Goal: Task Accomplishment & Management: Use online tool/utility

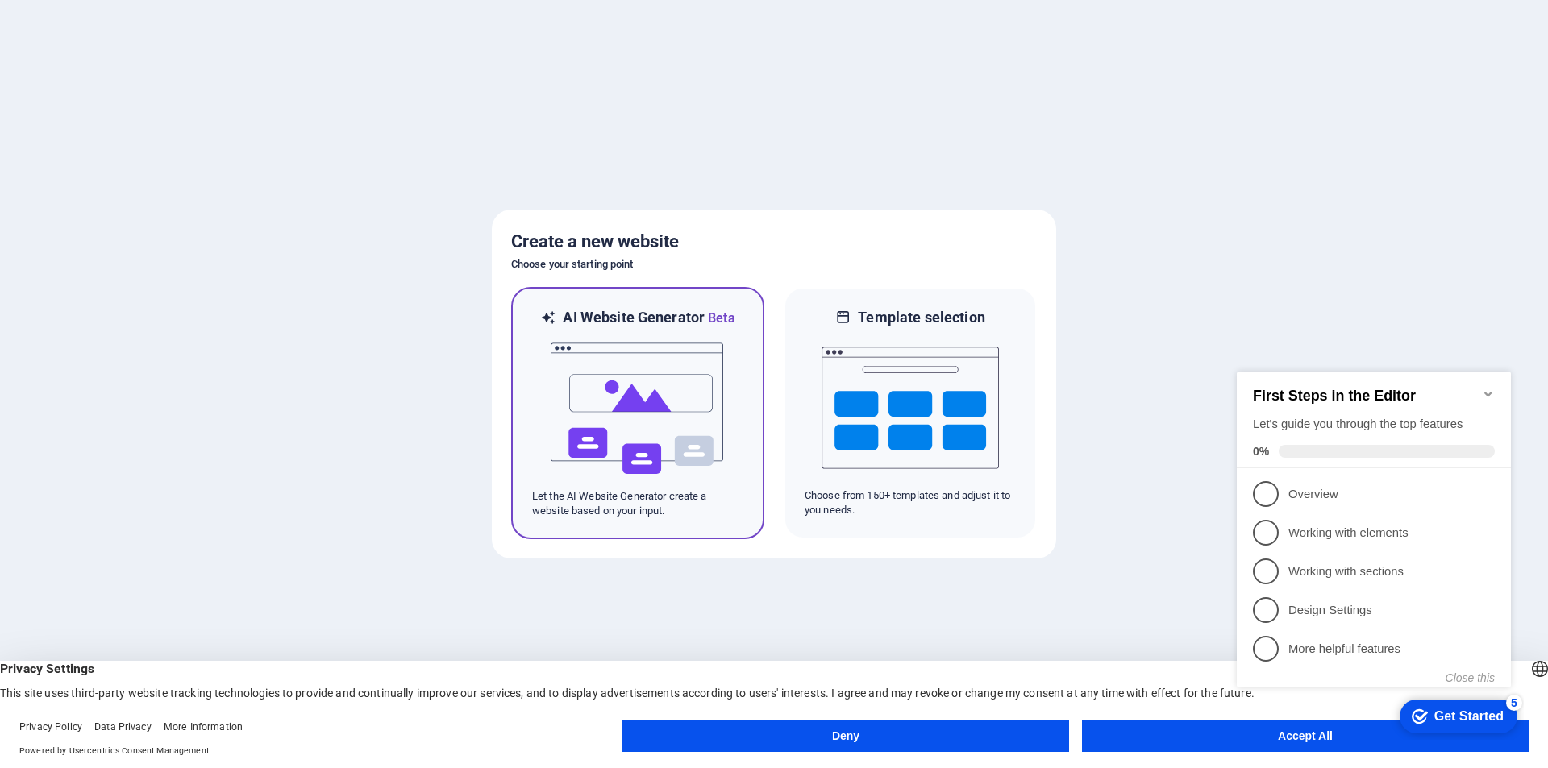
click at [651, 397] on img at bounding box center [637, 408] width 177 height 161
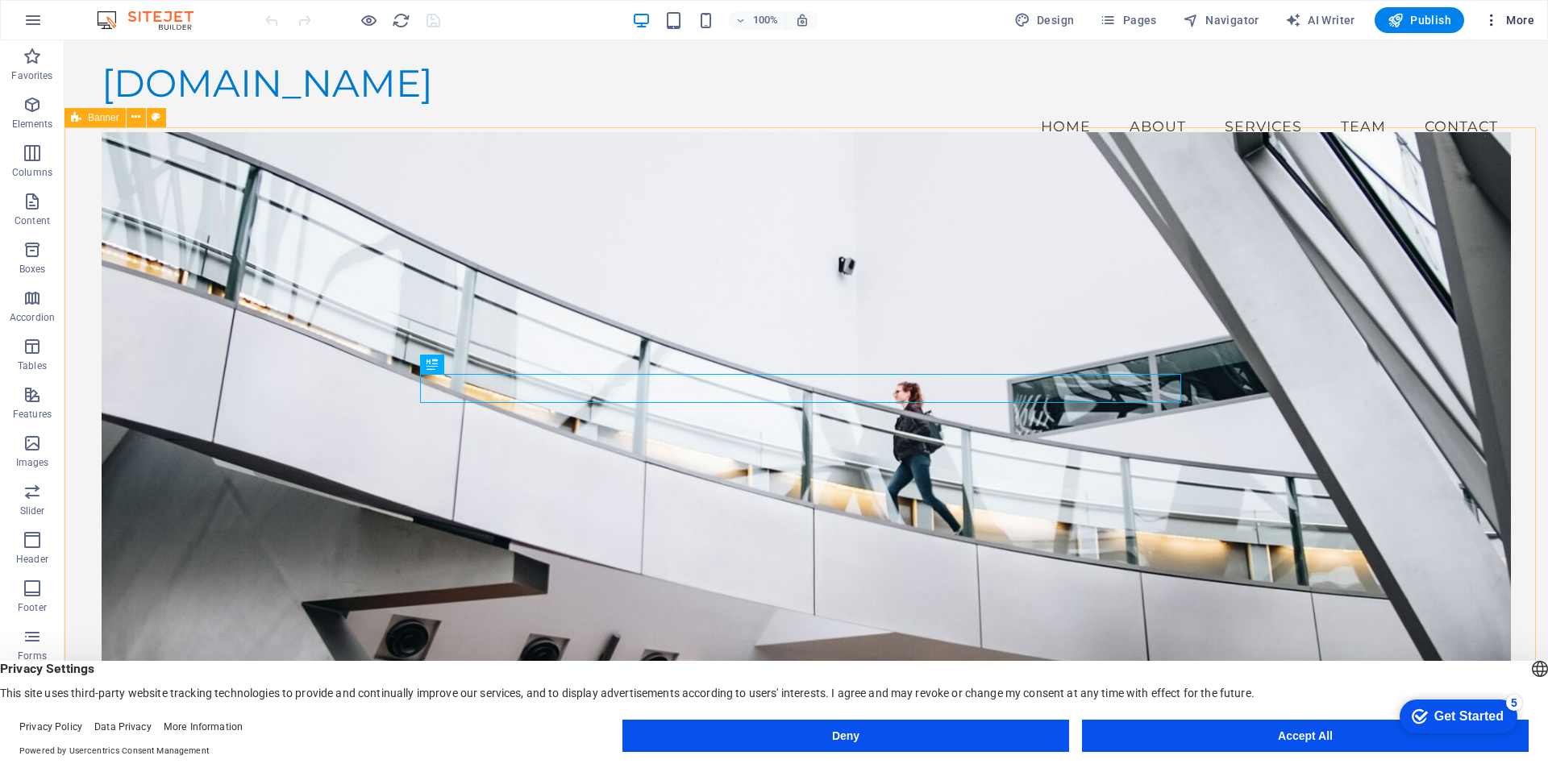
click at [1518, 15] on span "More" at bounding box center [1508, 20] width 51 height 16
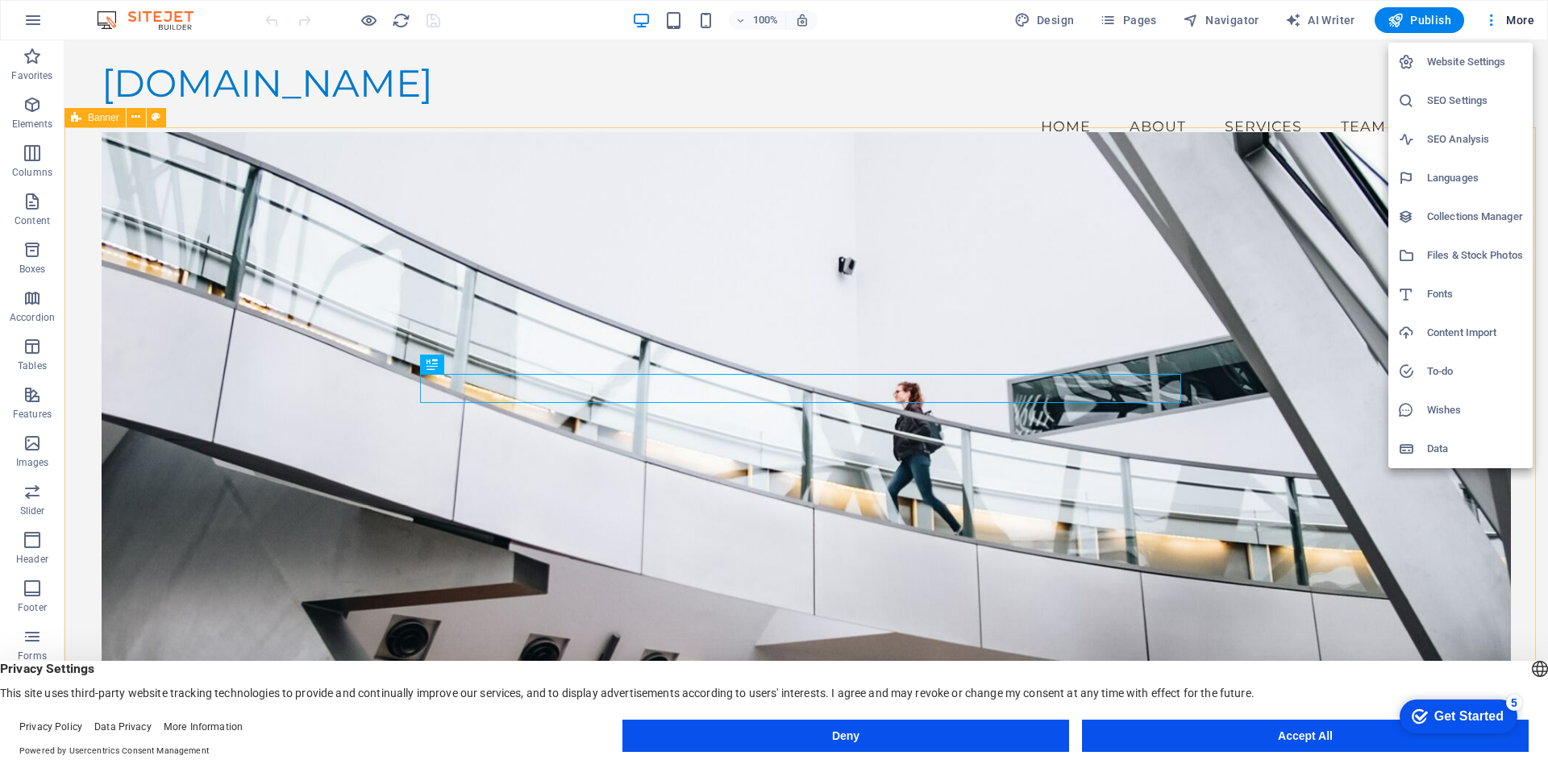
click at [1436, 18] on div at bounding box center [774, 384] width 1548 height 768
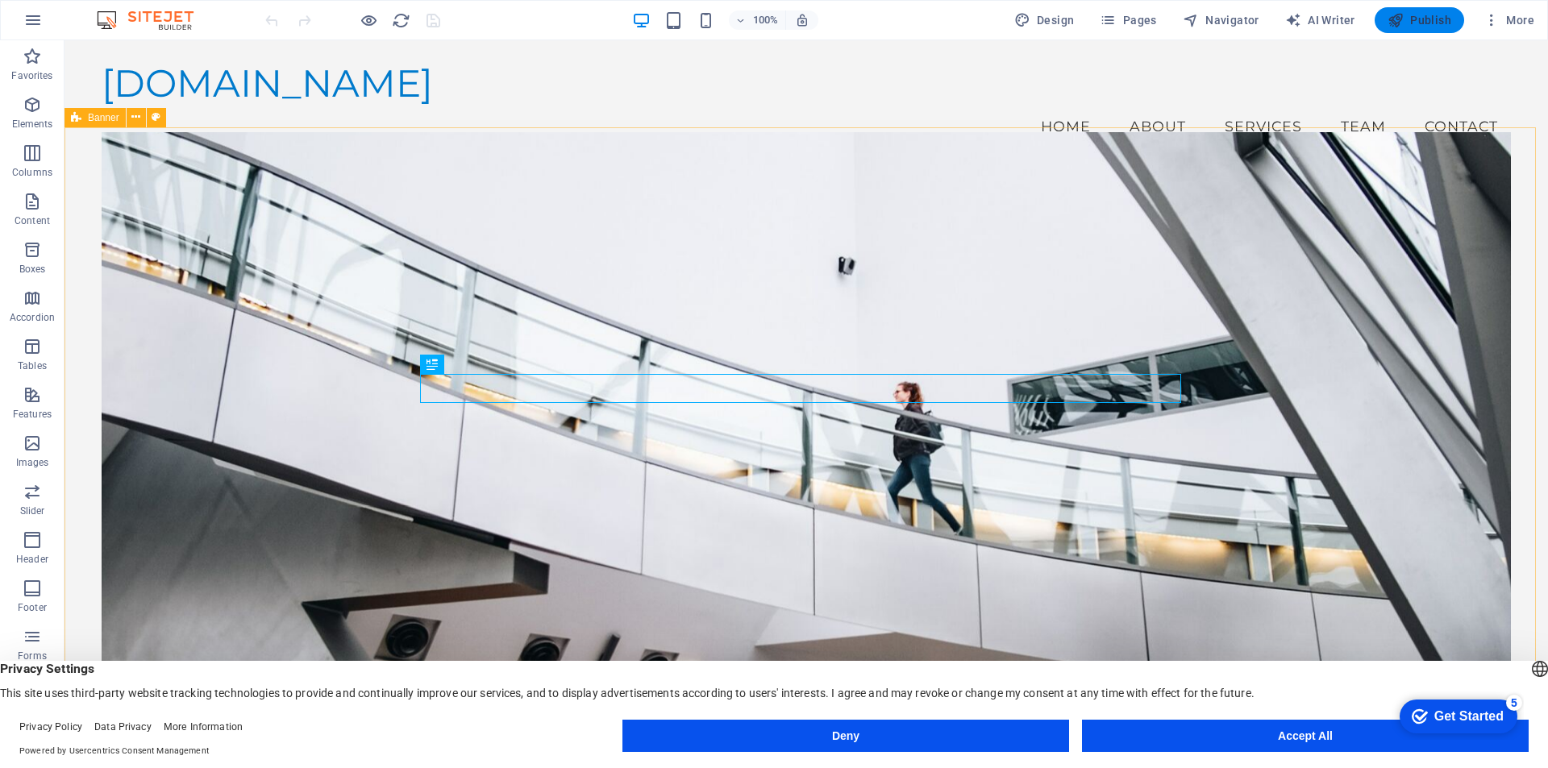
click at [1320, 747] on button "Accept All" at bounding box center [1305, 736] width 447 height 32
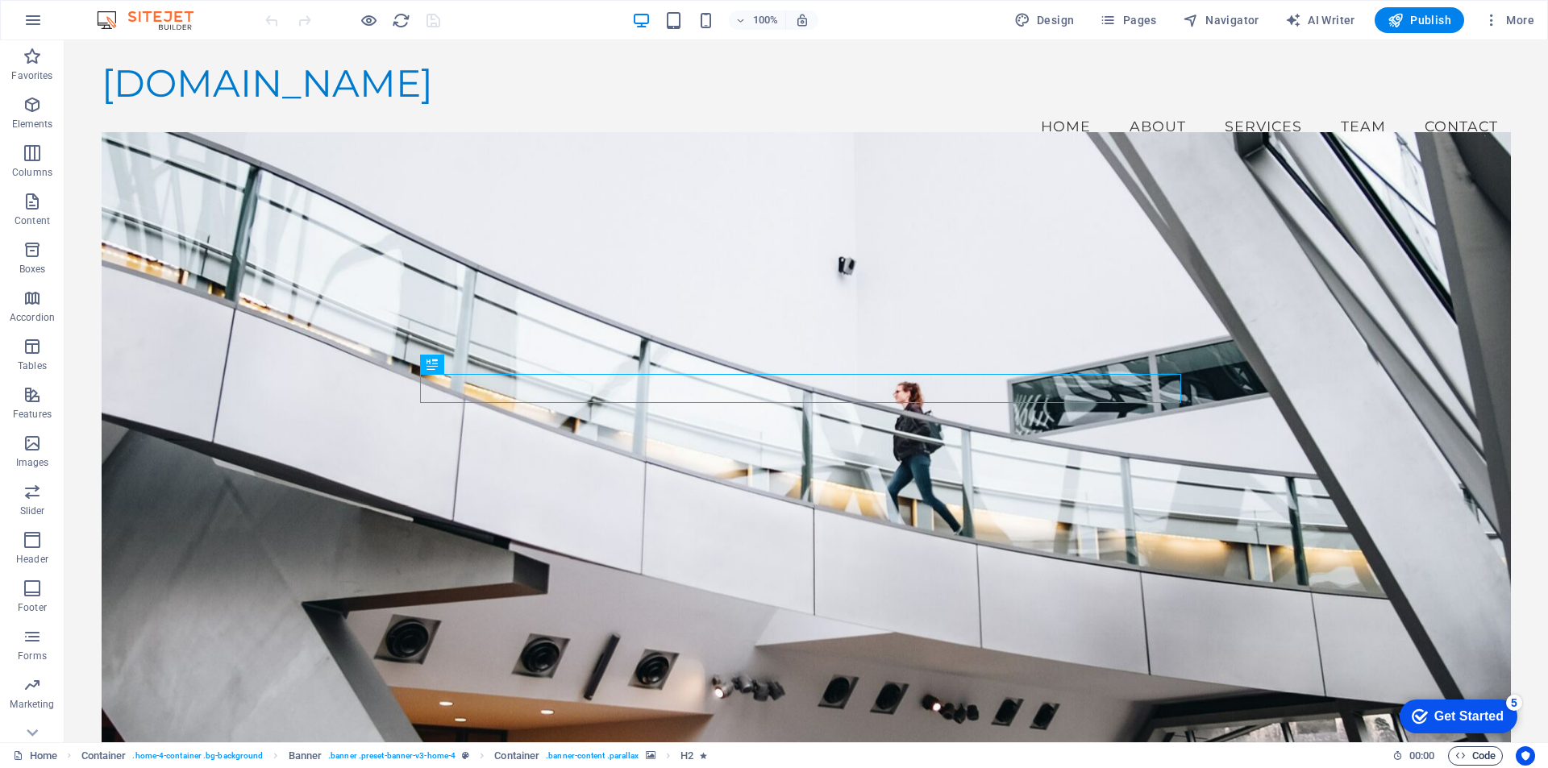
click at [1483, 759] on span "Code" at bounding box center [1475, 756] width 40 height 19
